Goal: Information Seeking & Learning: Learn about a topic

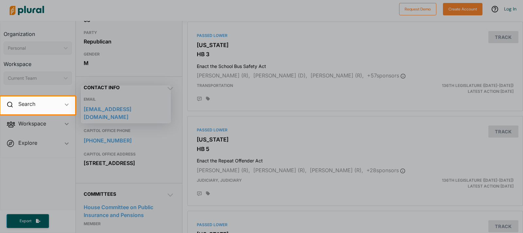
scroll to position [163, 0]
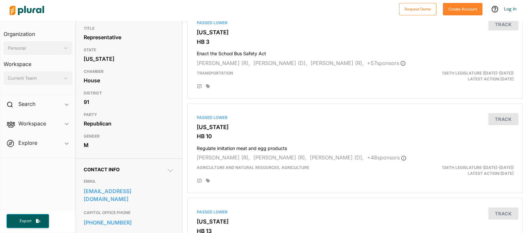
scroll to position [196, 0]
